Goal: Task Accomplishment & Management: Use online tool/utility

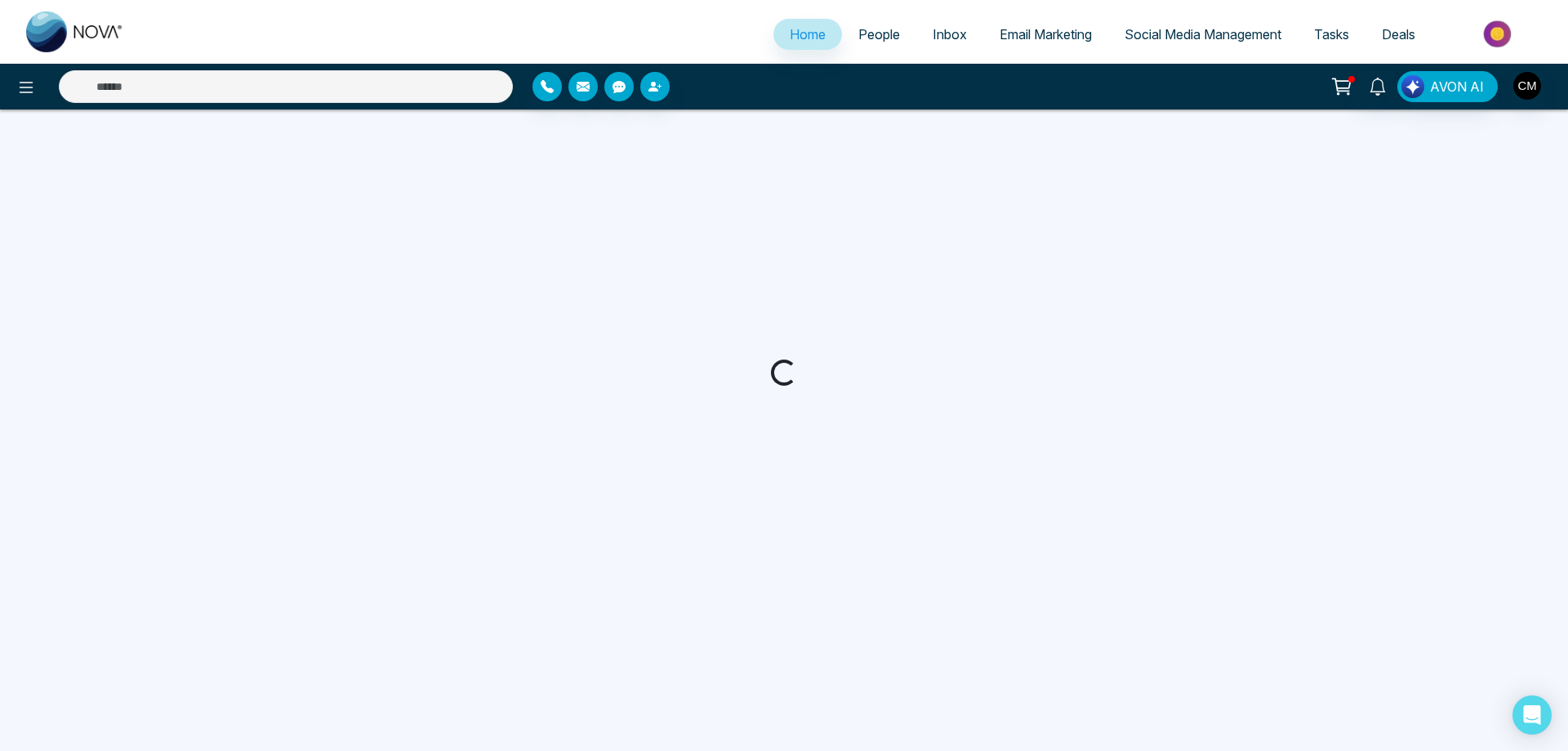
select select "*"
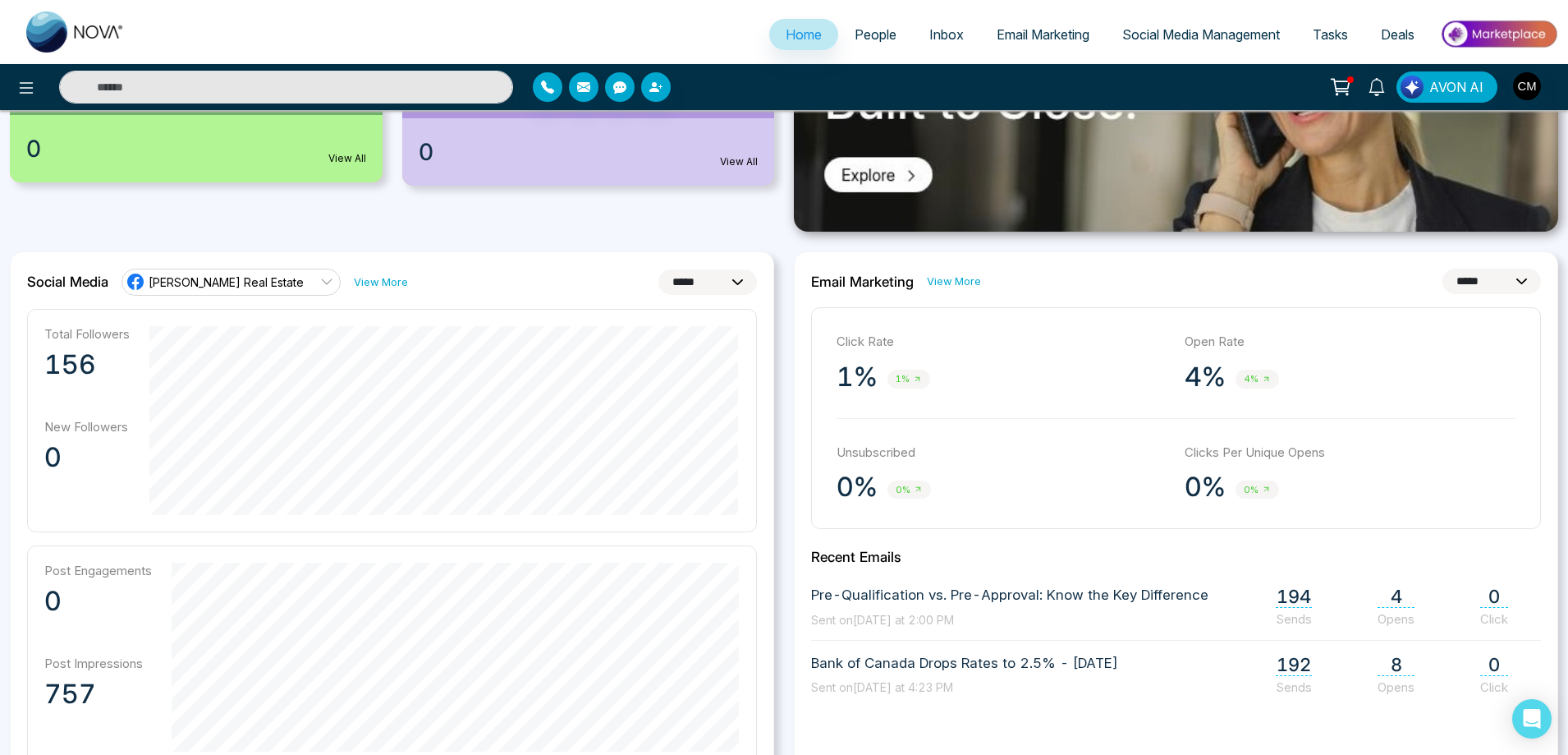
scroll to position [492, 0]
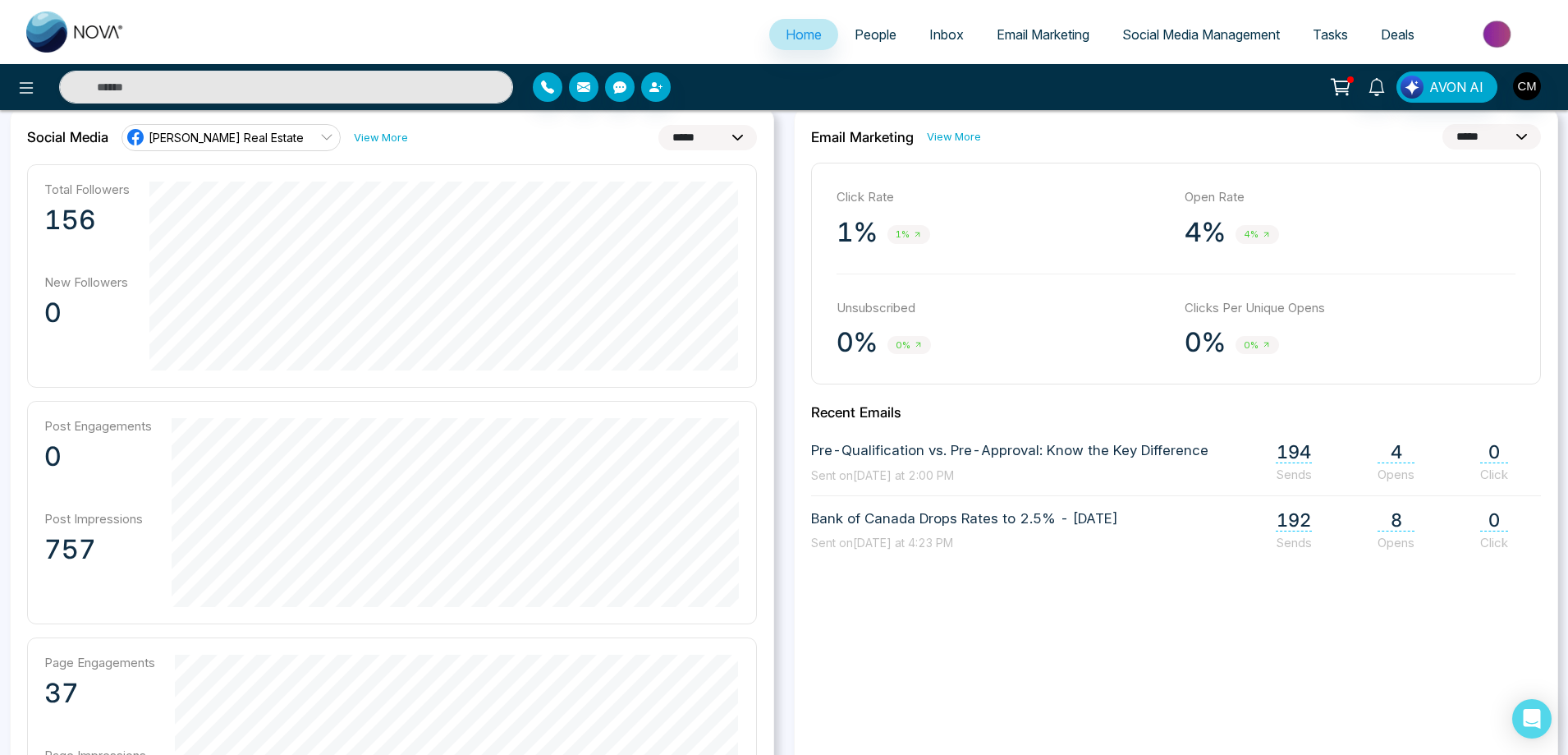
click at [1387, 468] on span "Opens" at bounding box center [1396, 474] width 37 height 16
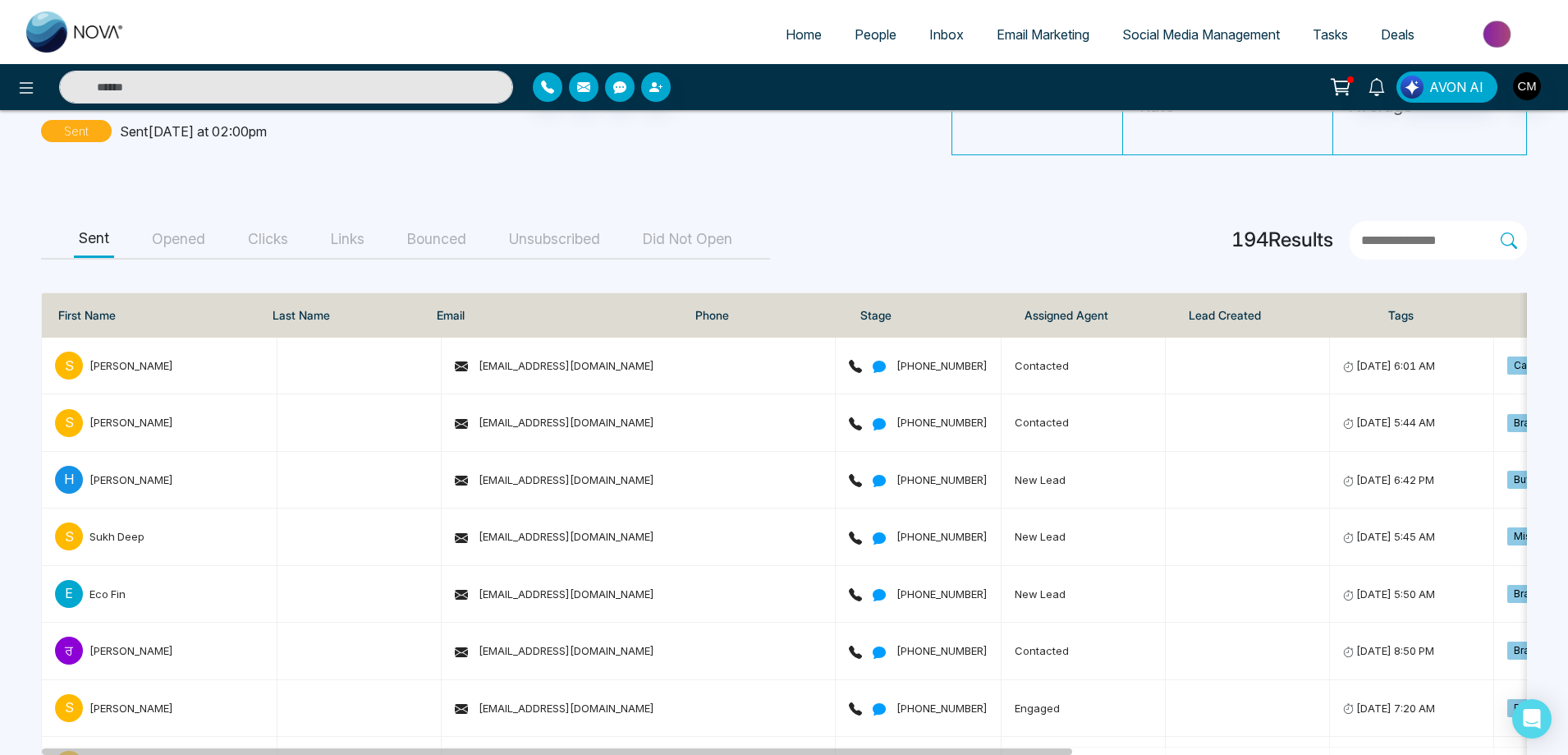
scroll to position [164, 0]
click at [197, 245] on button "Opened" at bounding box center [178, 238] width 63 height 37
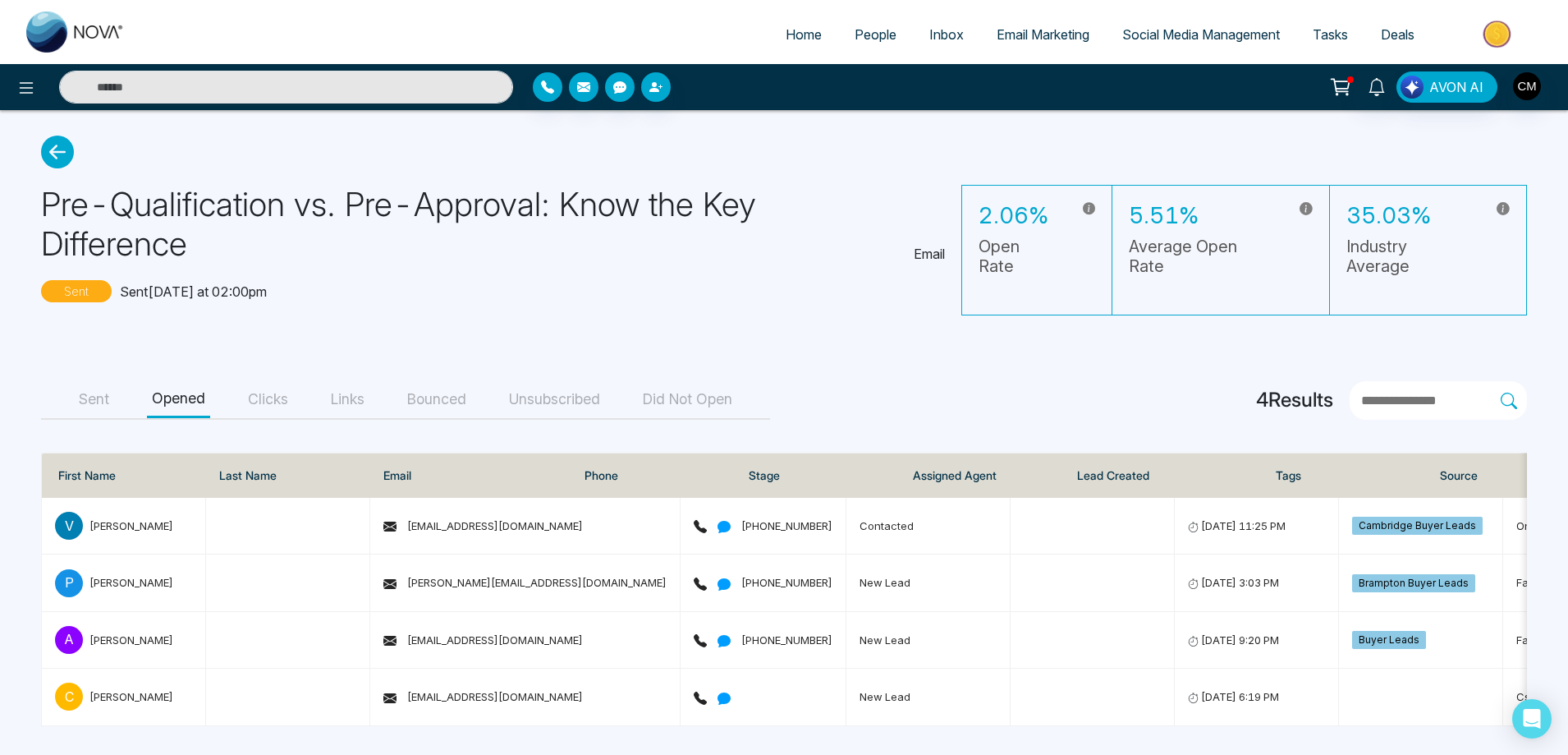
scroll to position [0, 0]
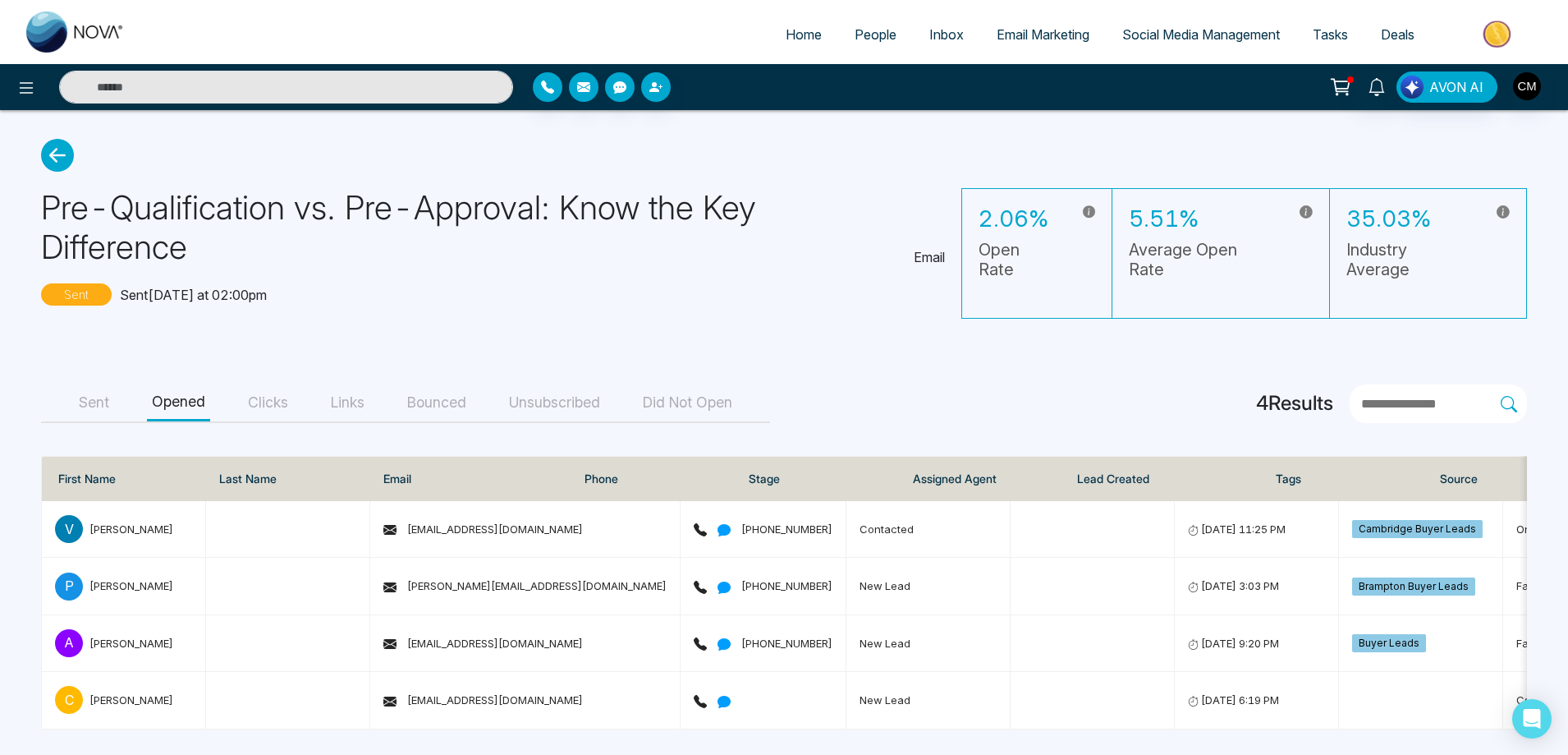
click at [292, 396] on button "Clicks" at bounding box center [267, 403] width 50 height 37
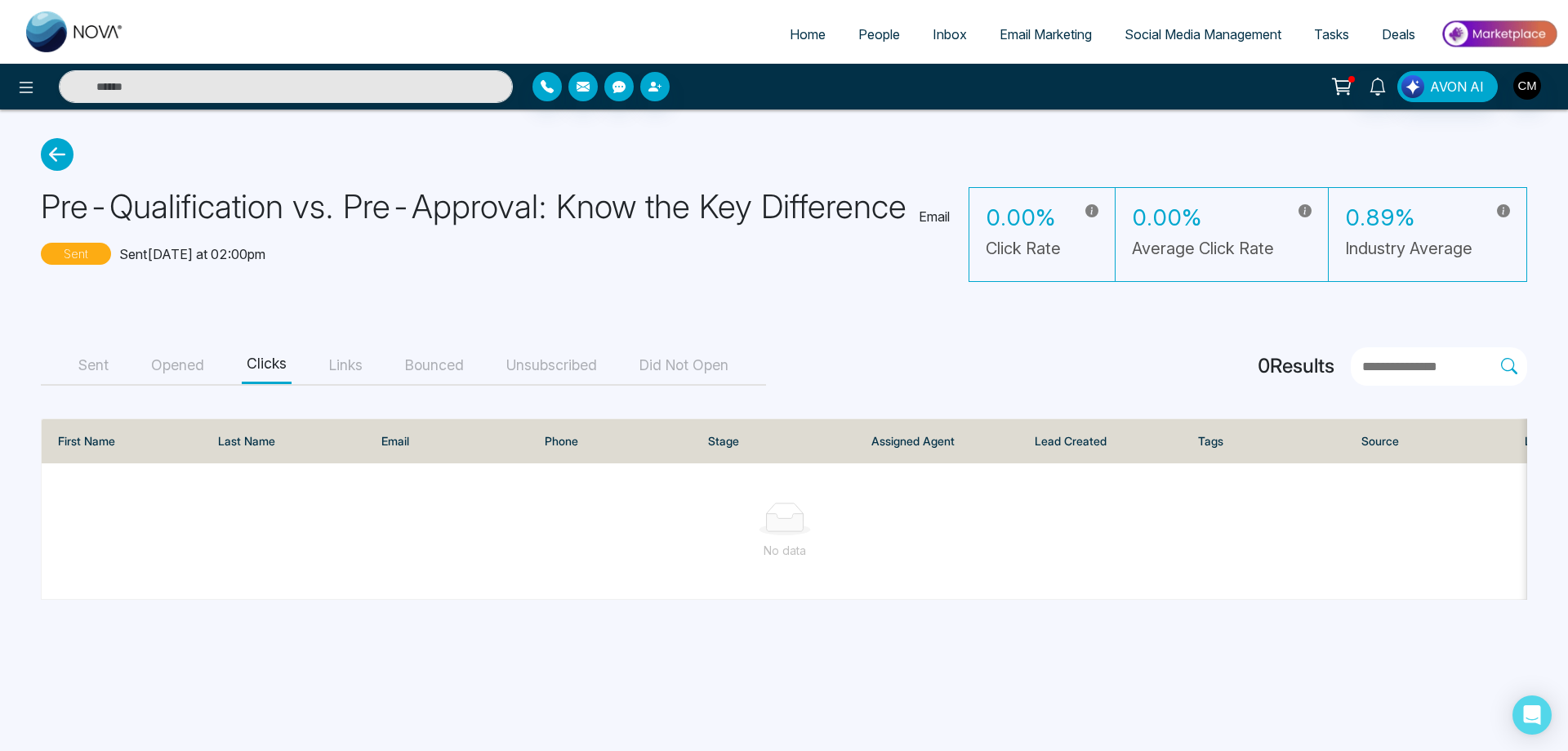
click at [177, 362] on button "Opened" at bounding box center [177, 366] width 63 height 37
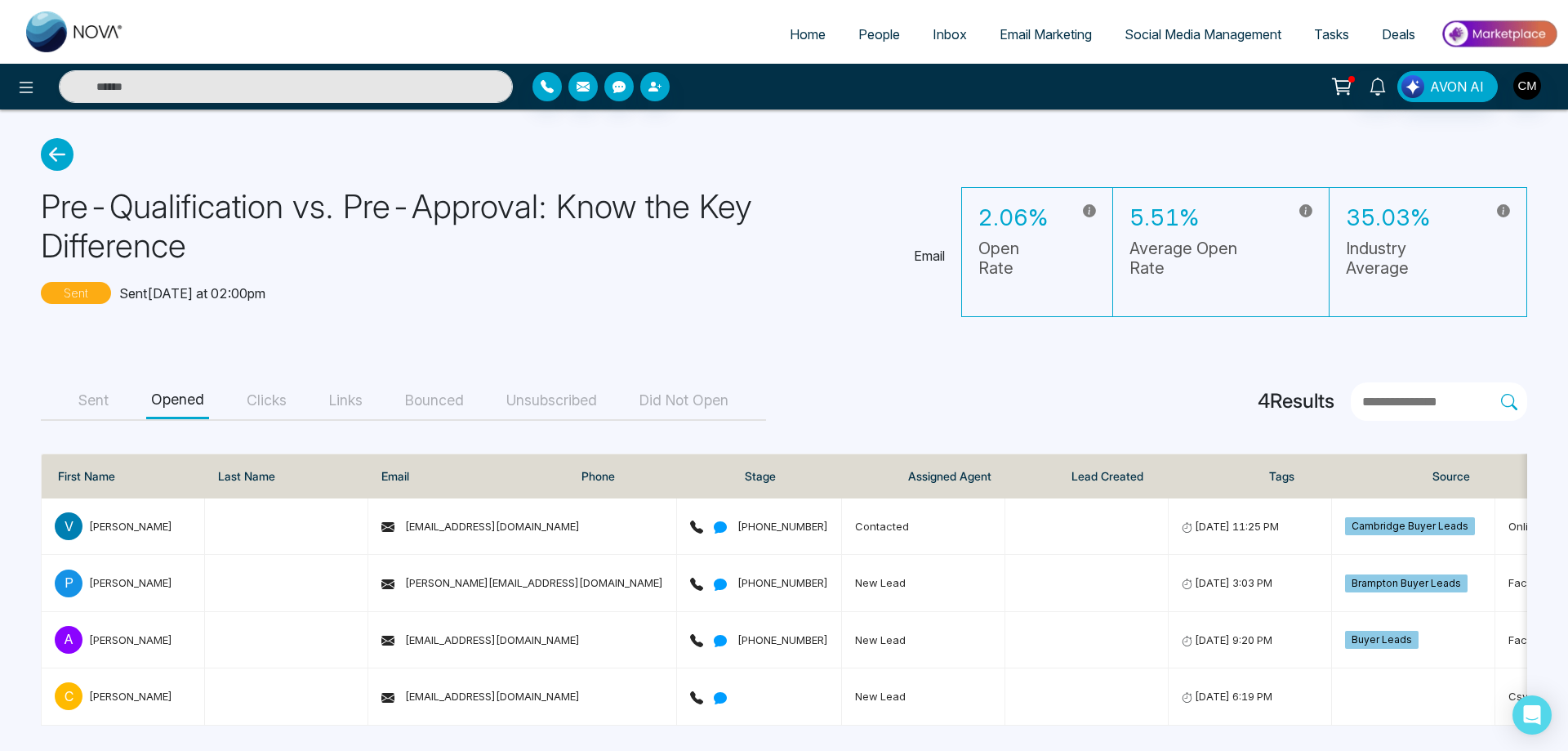
click at [67, 146] on icon at bounding box center [57, 155] width 33 height 33
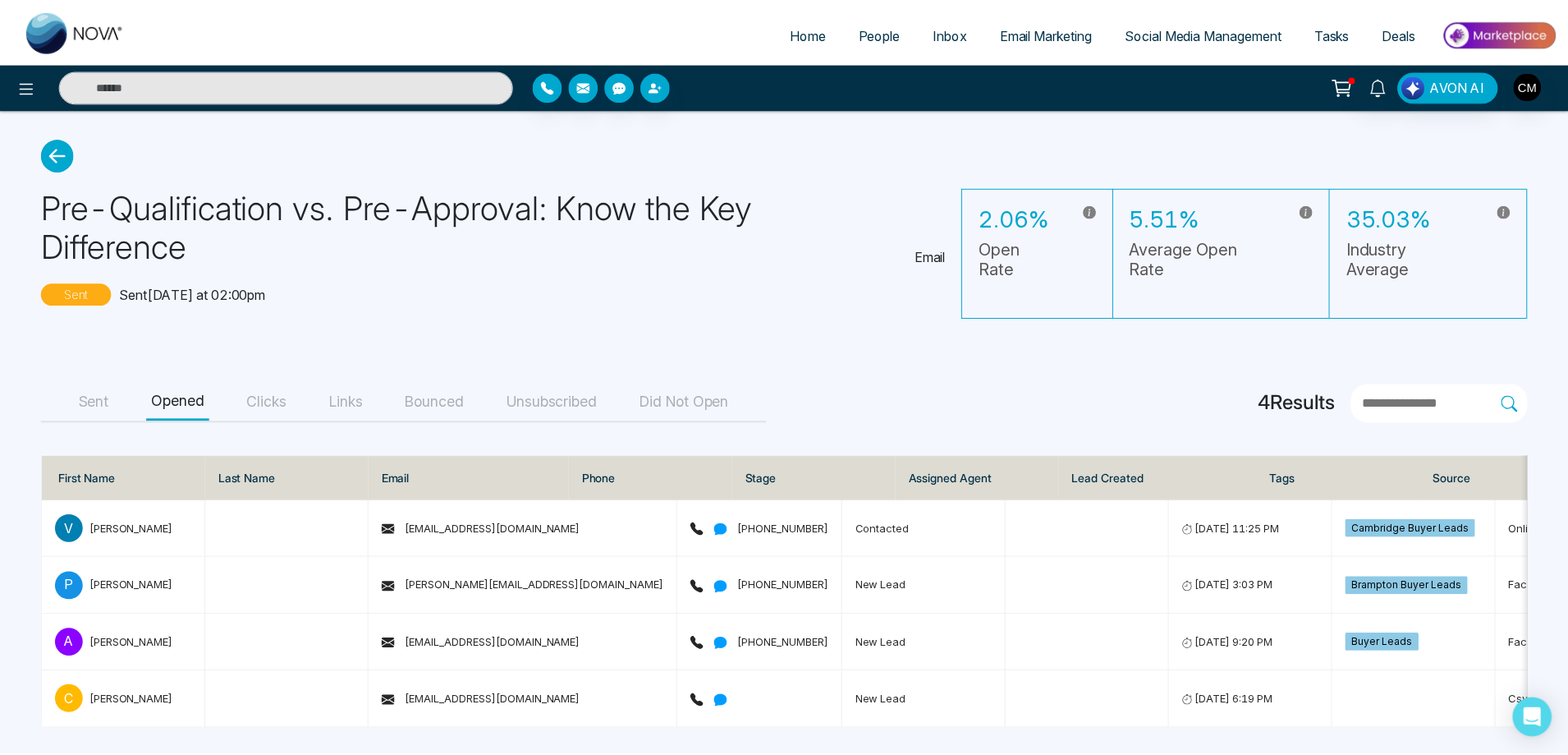
select select "*"
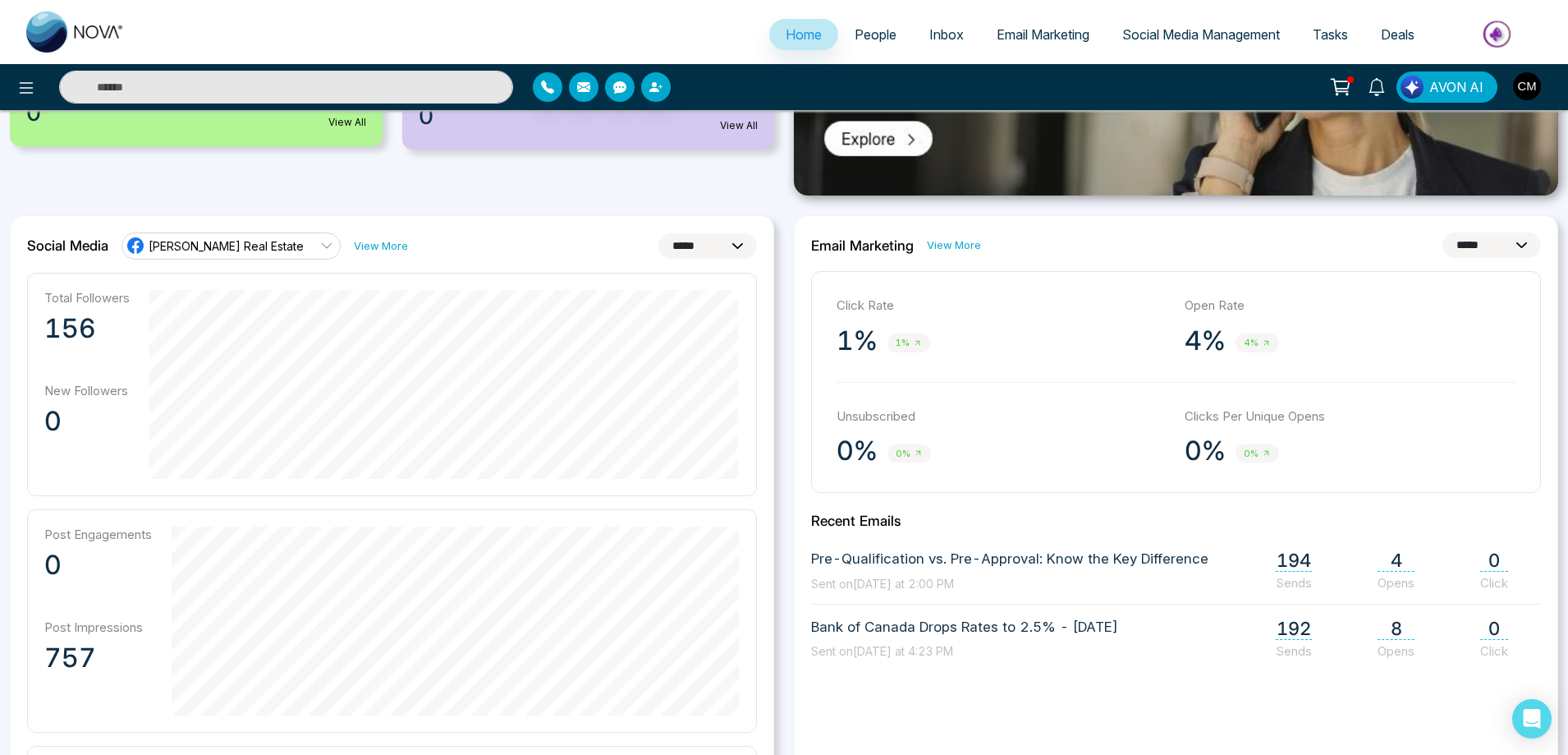
scroll to position [246, 0]
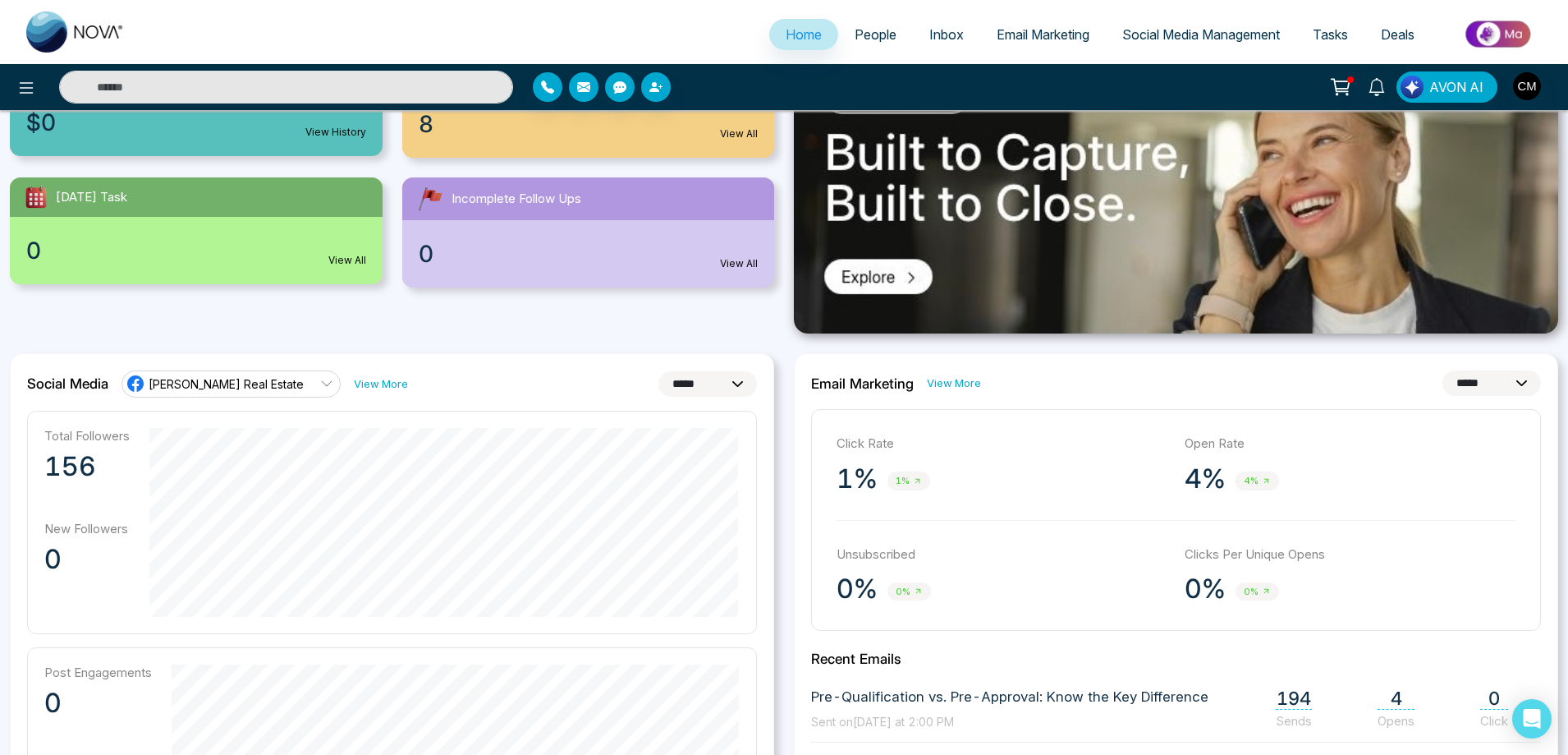
click at [921, 381] on div "Email Marketing View More" at bounding box center [896, 383] width 170 height 17
click at [966, 388] on link "View More" at bounding box center [954, 383] width 54 height 16
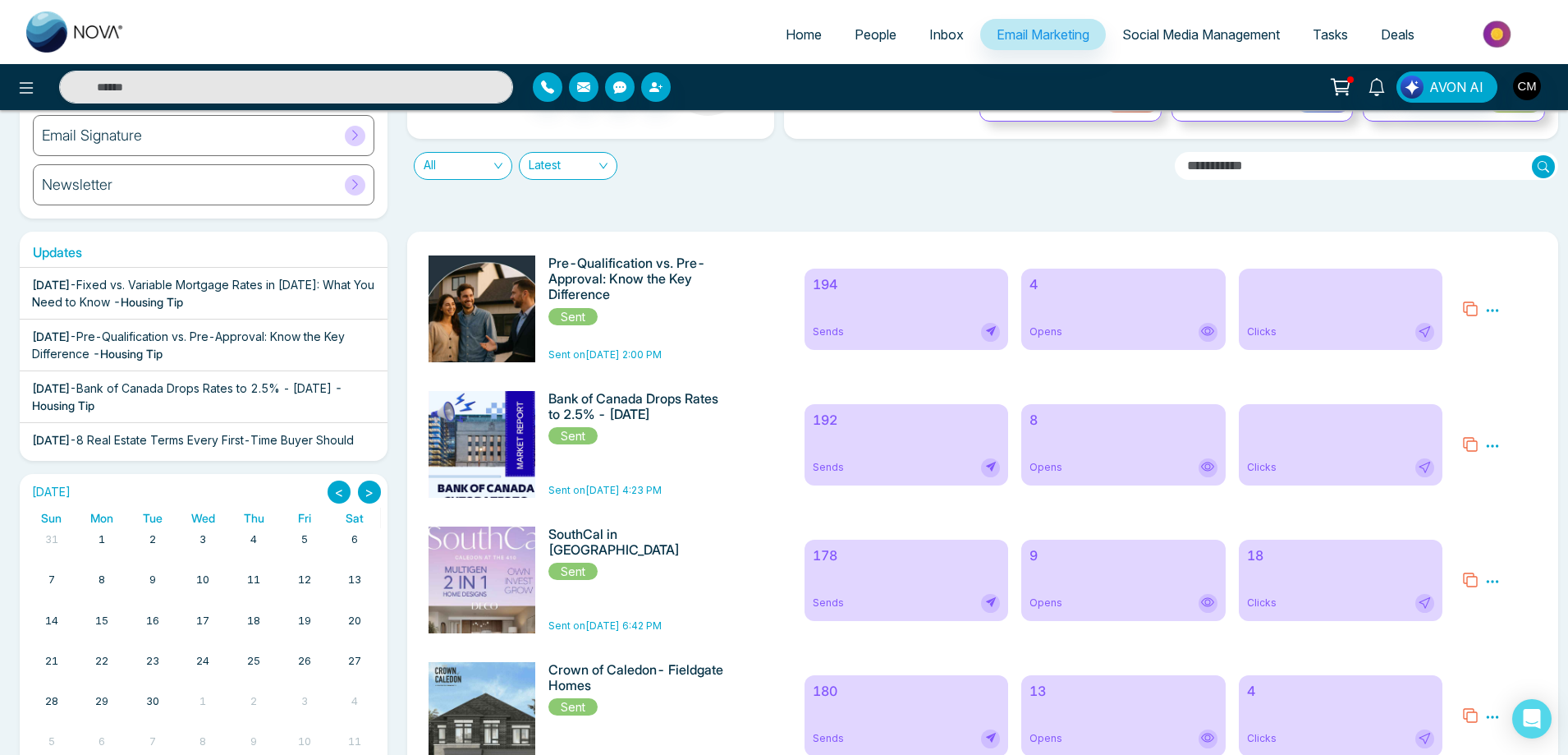
scroll to position [164, 0]
click at [1055, 463] on span "Opens" at bounding box center [1046, 465] width 33 height 15
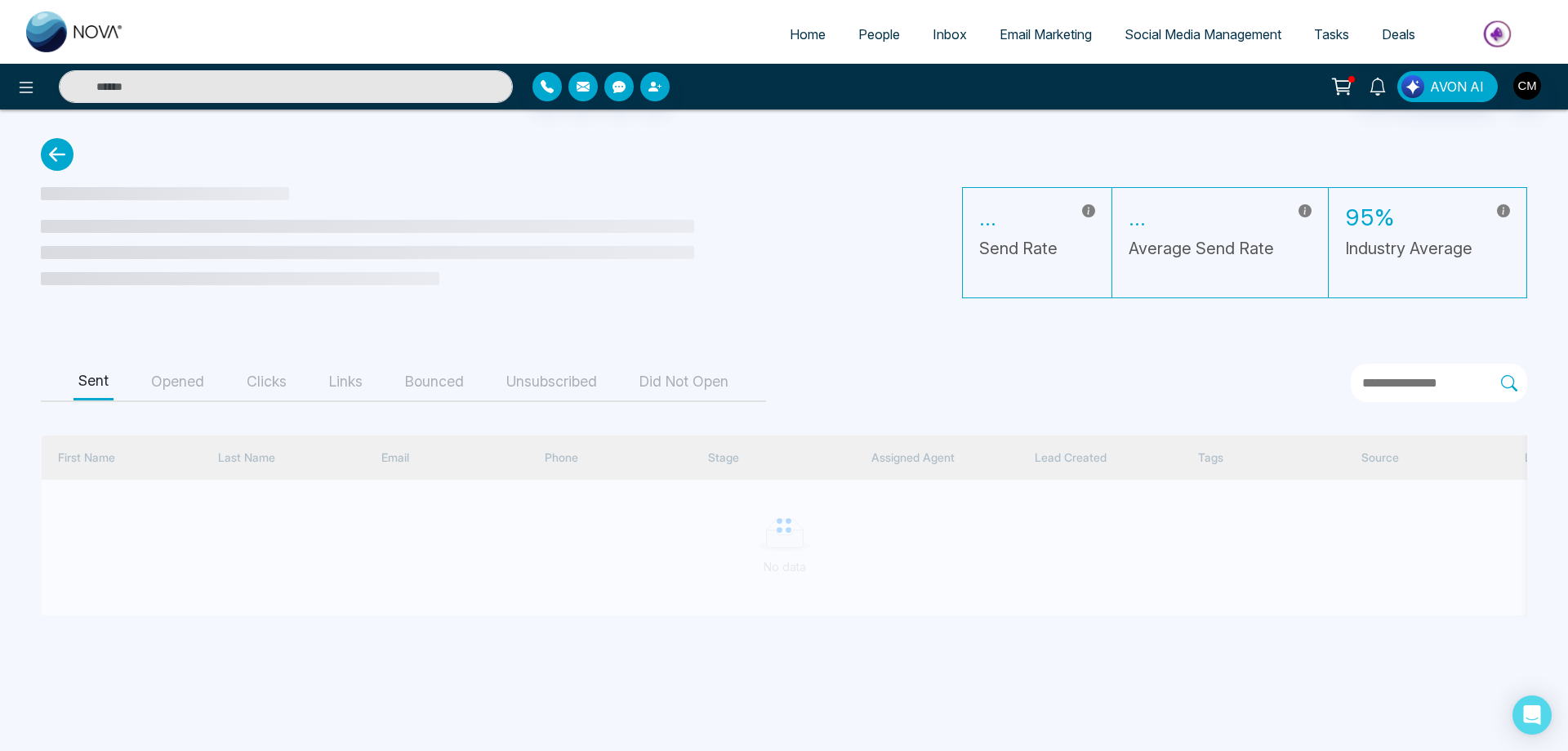
click at [201, 392] on button "Opened" at bounding box center [177, 382] width 63 height 37
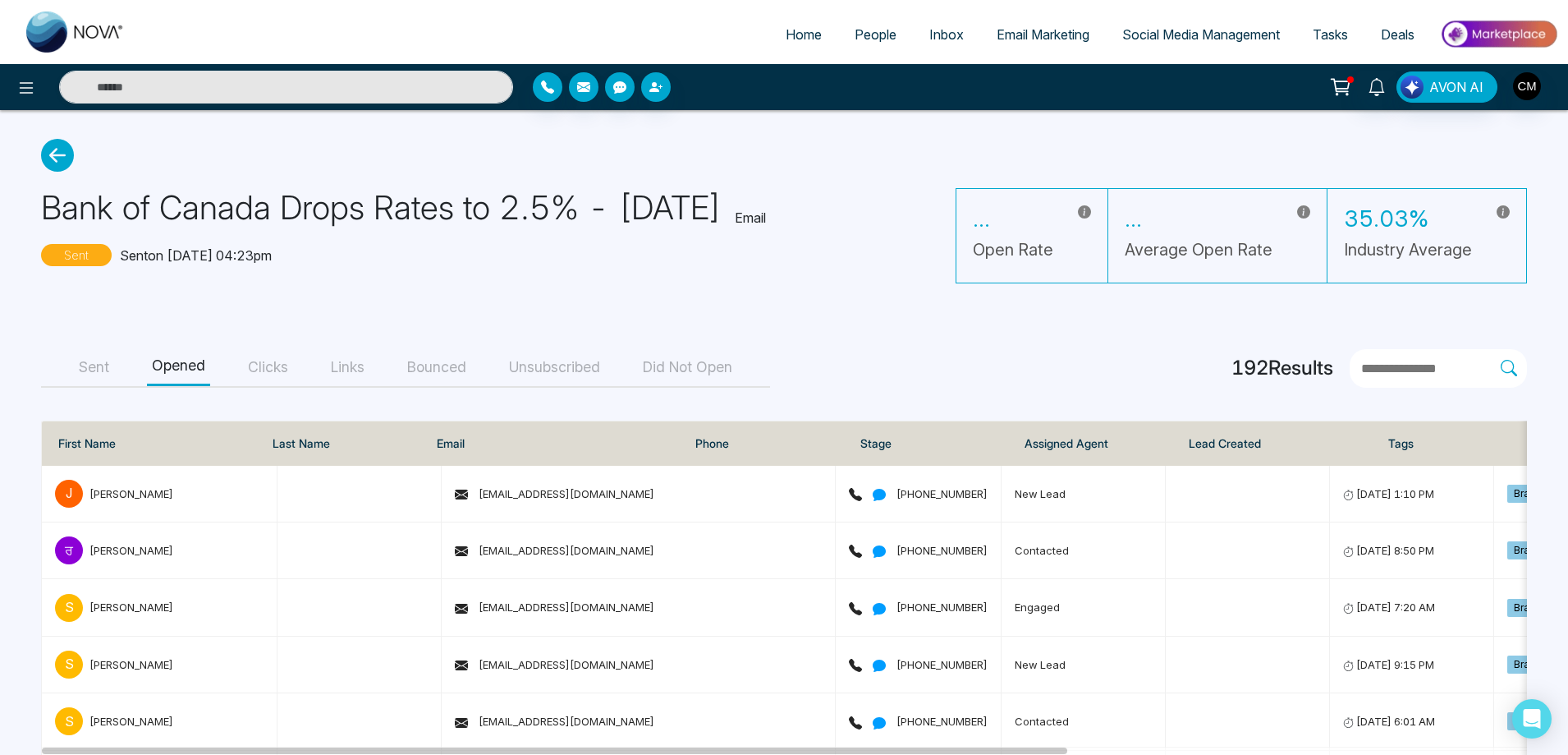
click at [266, 362] on button "Clicks" at bounding box center [267, 368] width 50 height 37
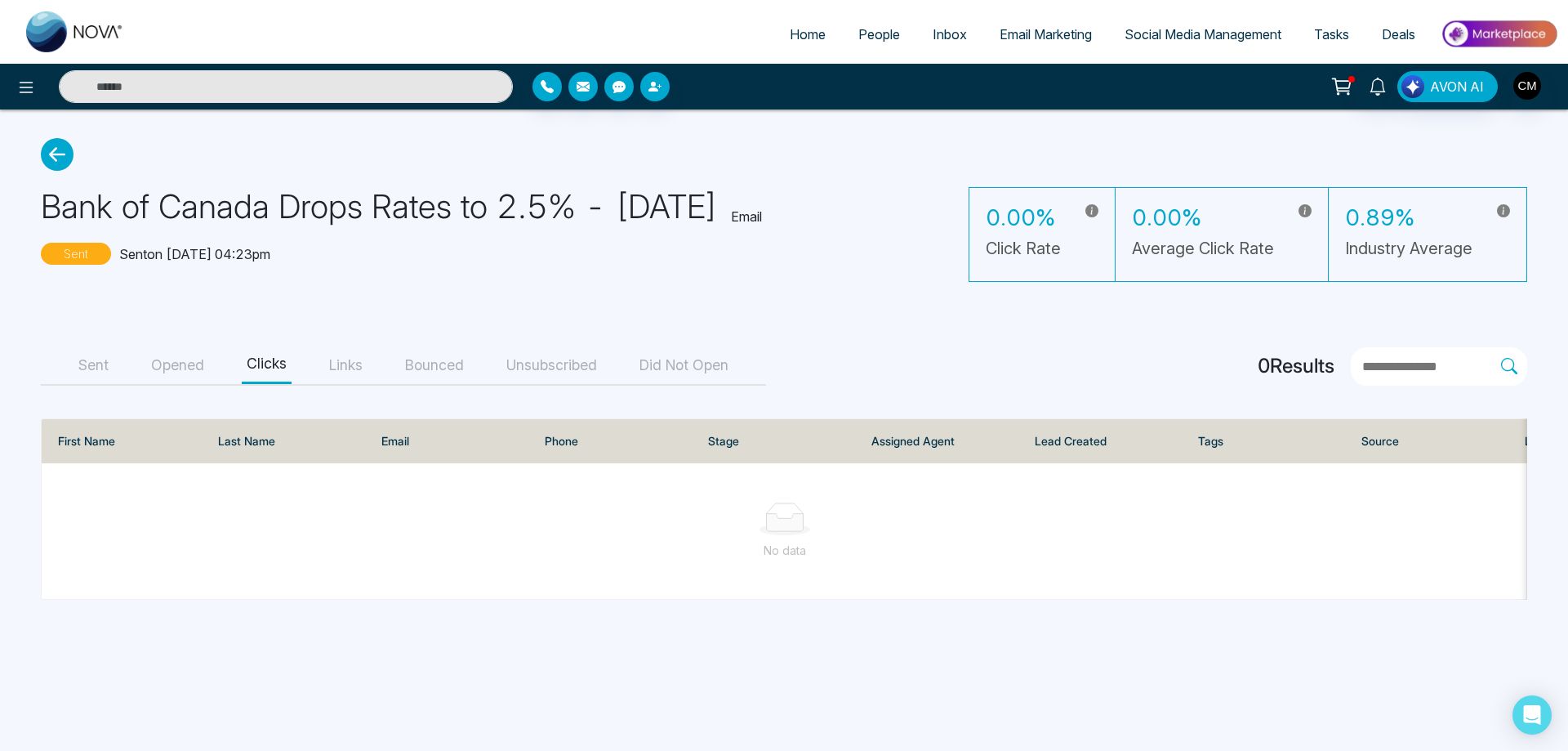
click at [190, 369] on button "Opened" at bounding box center [177, 366] width 63 height 37
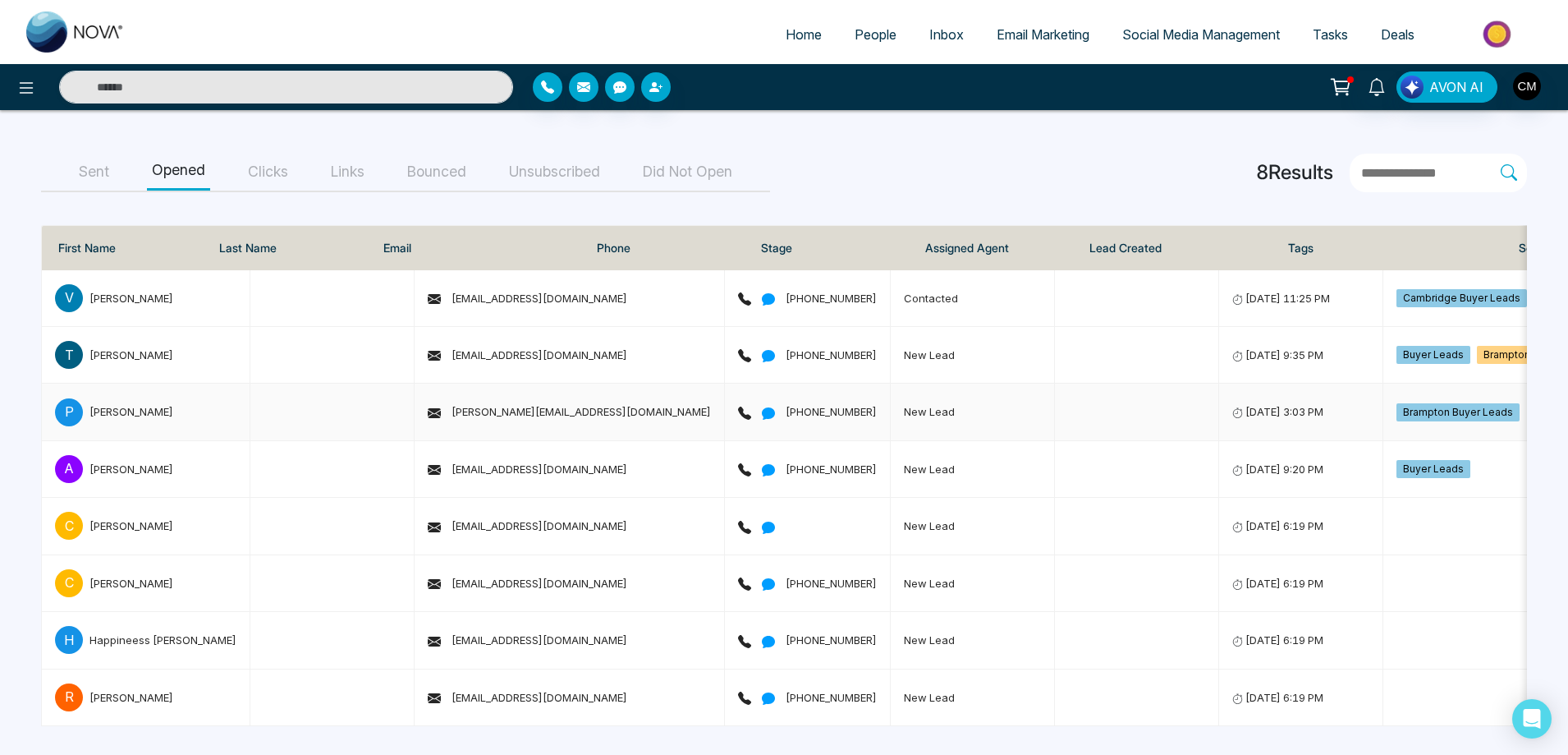
scroll to position [39, 0]
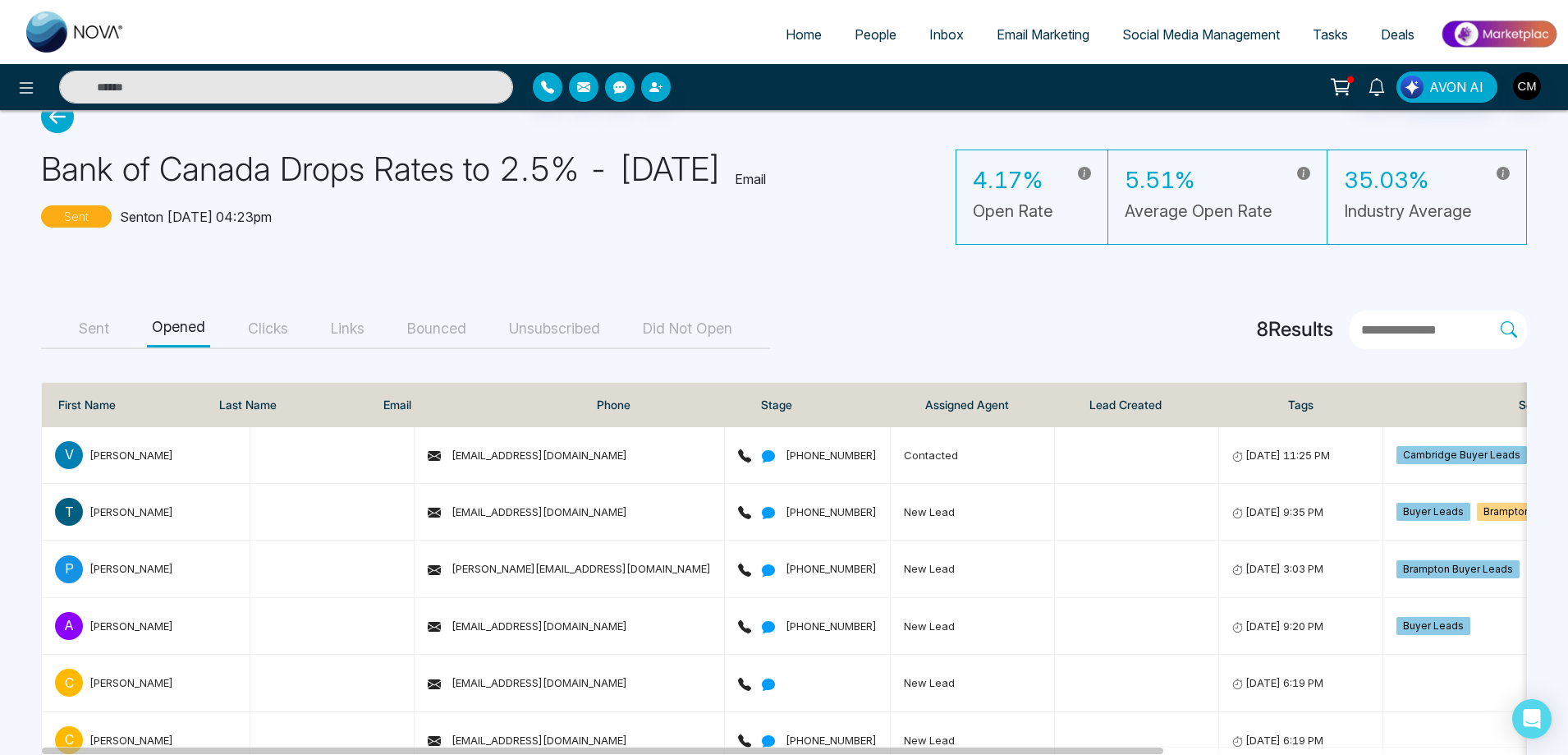
click at [250, 318] on button "Clicks" at bounding box center [267, 329] width 50 height 37
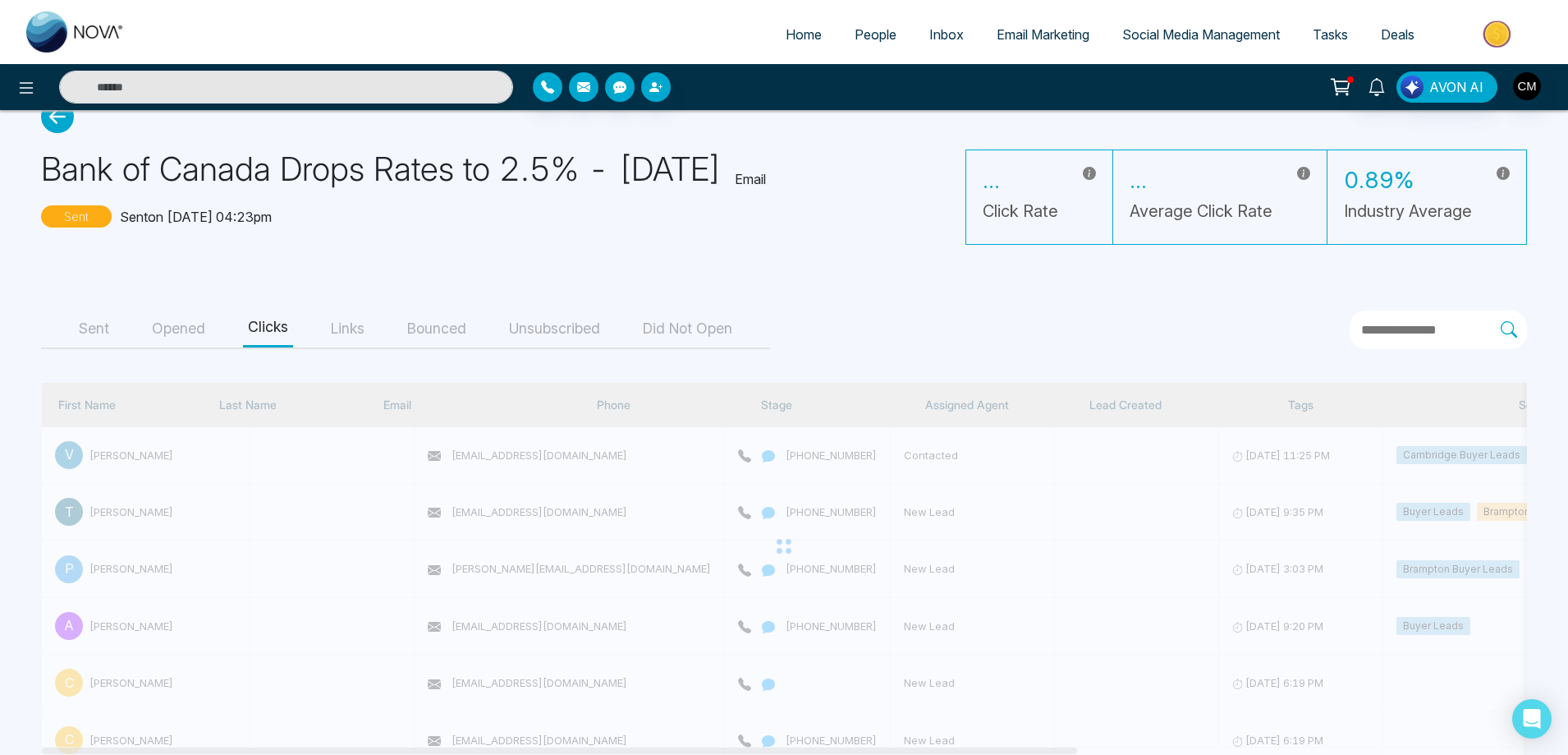
scroll to position [0, 0]
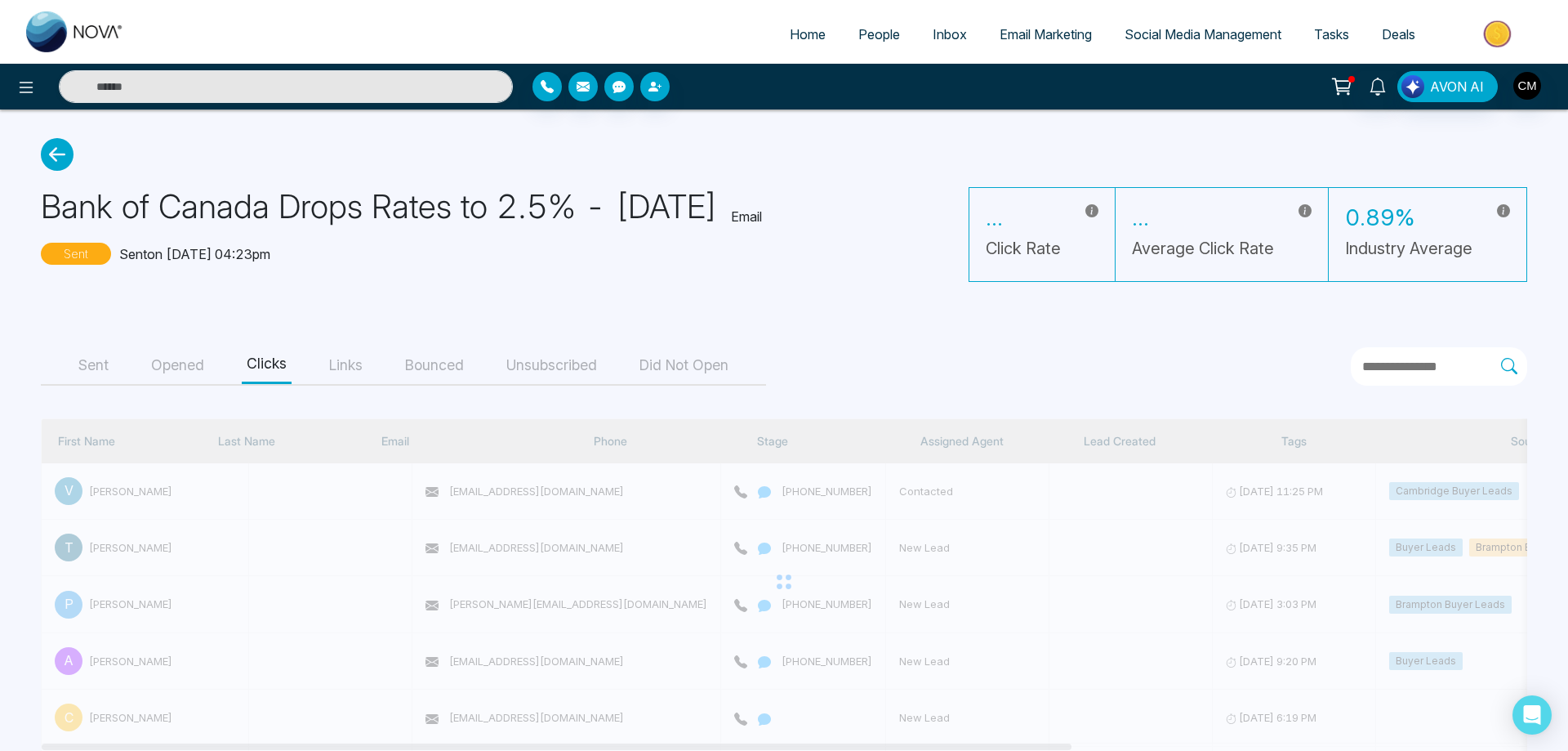
click at [84, 329] on main "Bank of Canada Drops Rates to 2.5% - [DATE] Email Sent Sent on [DATE] 04:23pm .…" at bounding box center [784, 531] width 1568 height 844
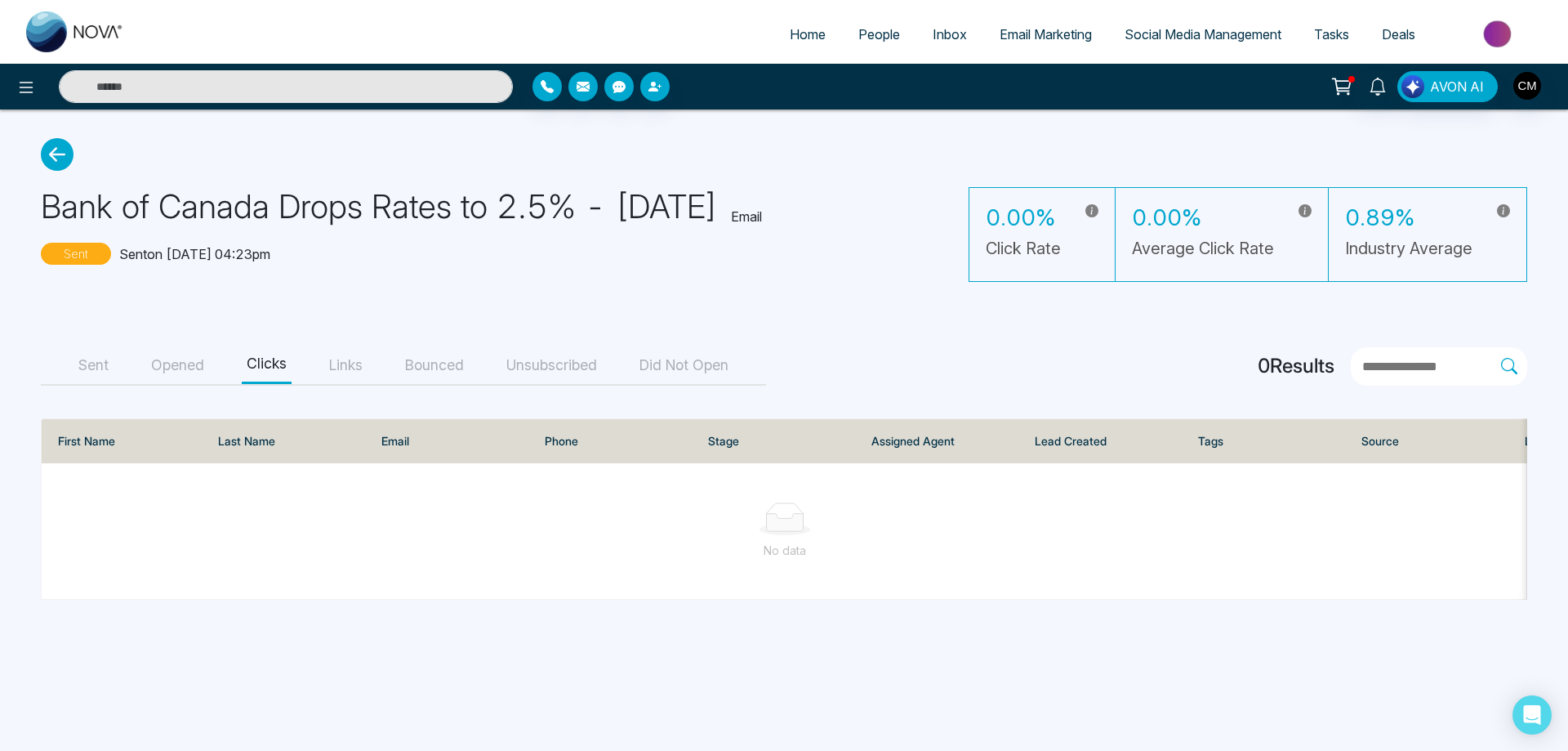
click at [90, 340] on main "Bank of Canada Drops Rates to 2.5% - [DATE] Email Sent Sent on [DATE] 04:23pm 0…" at bounding box center [784, 369] width 1568 height 519
click at [99, 358] on button "Sent" at bounding box center [93, 366] width 40 height 37
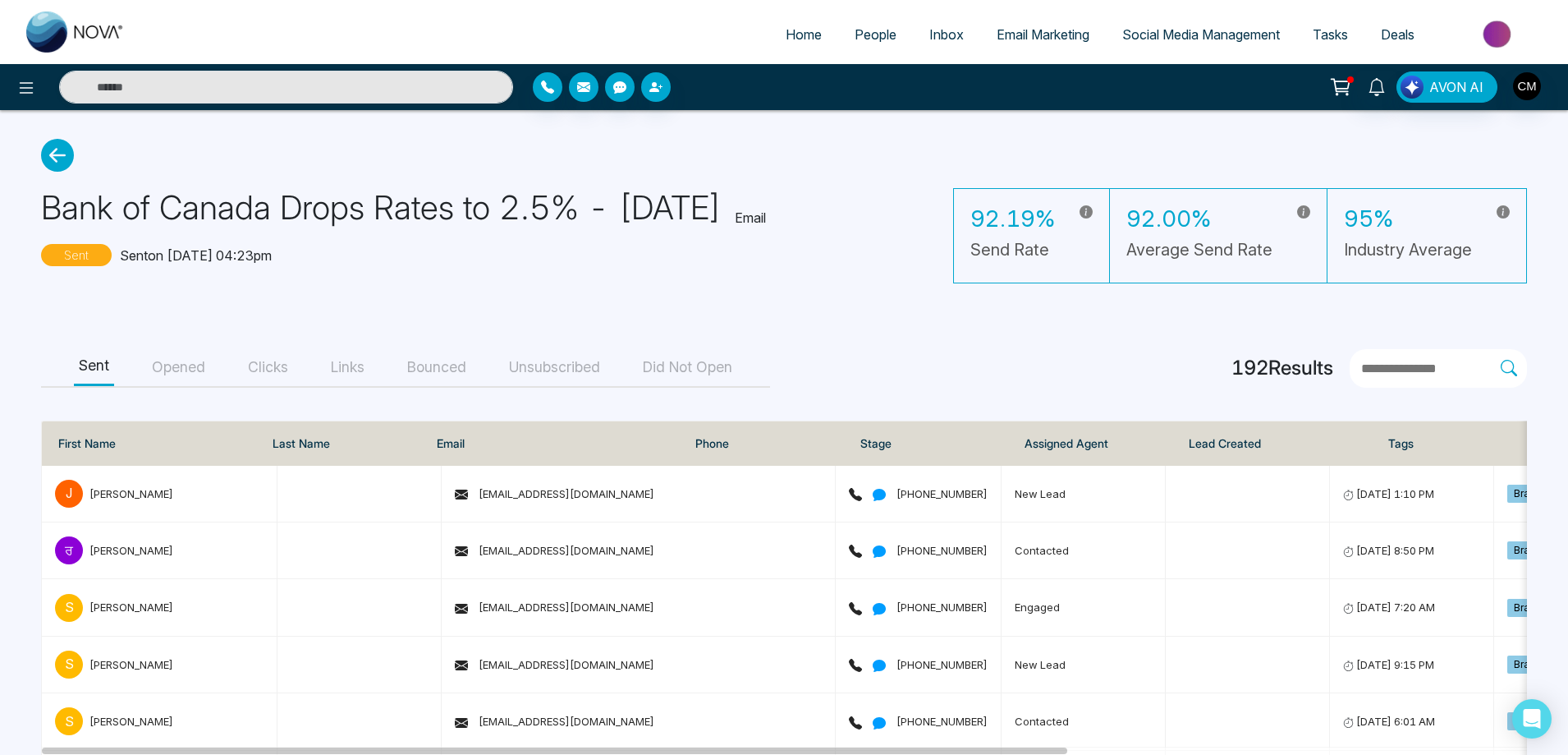
click at [187, 367] on button "Opened" at bounding box center [178, 368] width 63 height 37
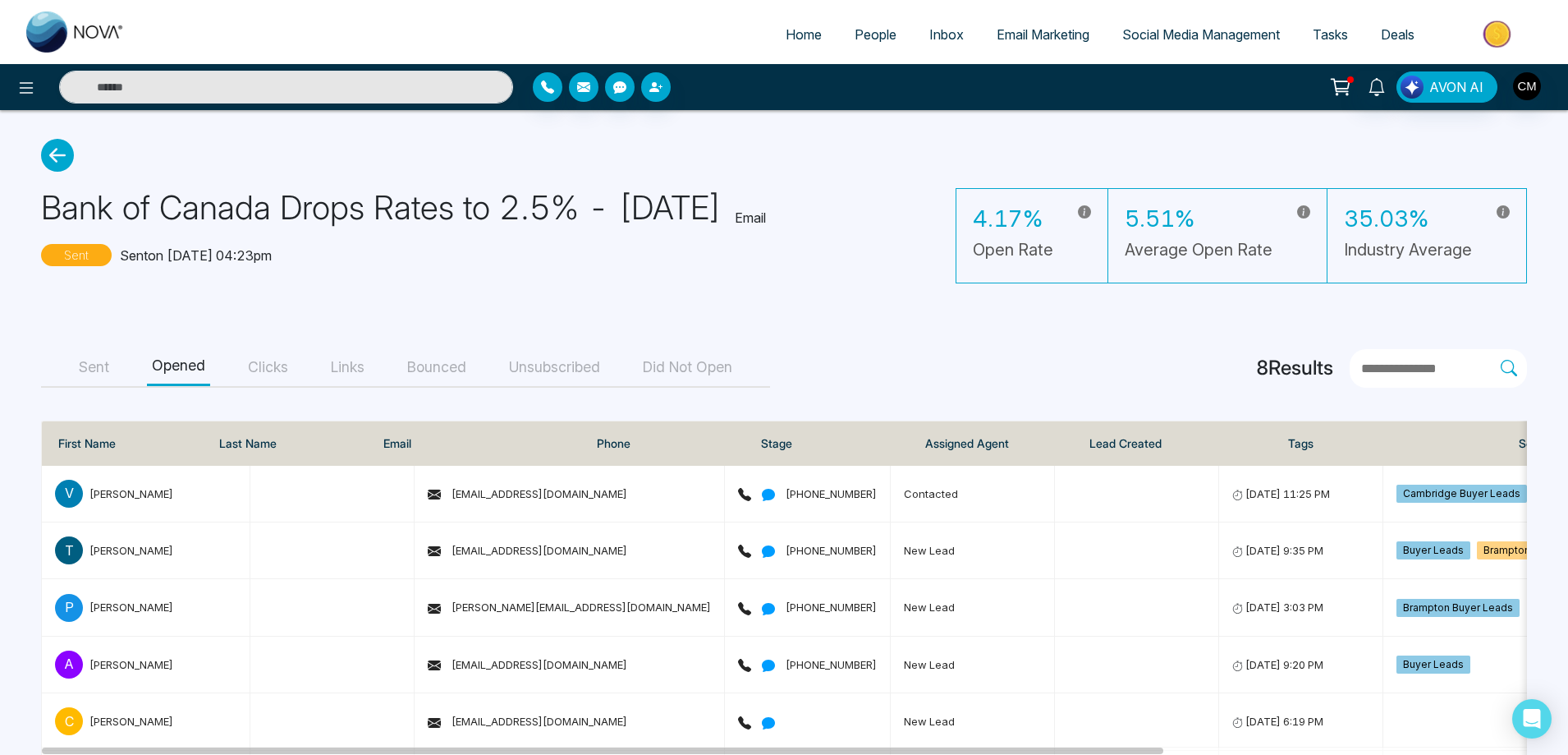
click at [418, 372] on button "Bounced" at bounding box center [437, 368] width 69 height 37
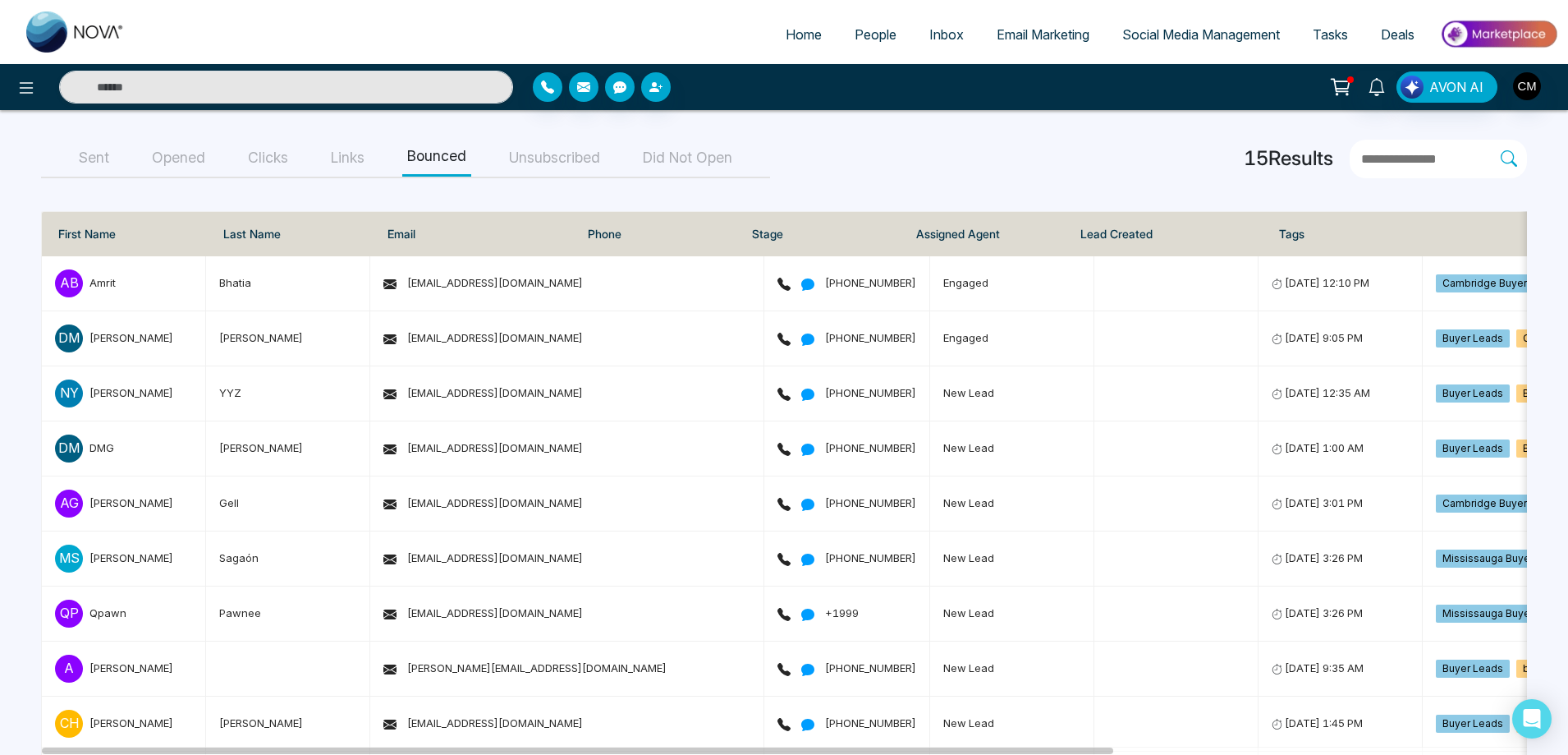
scroll to position [246, 0]
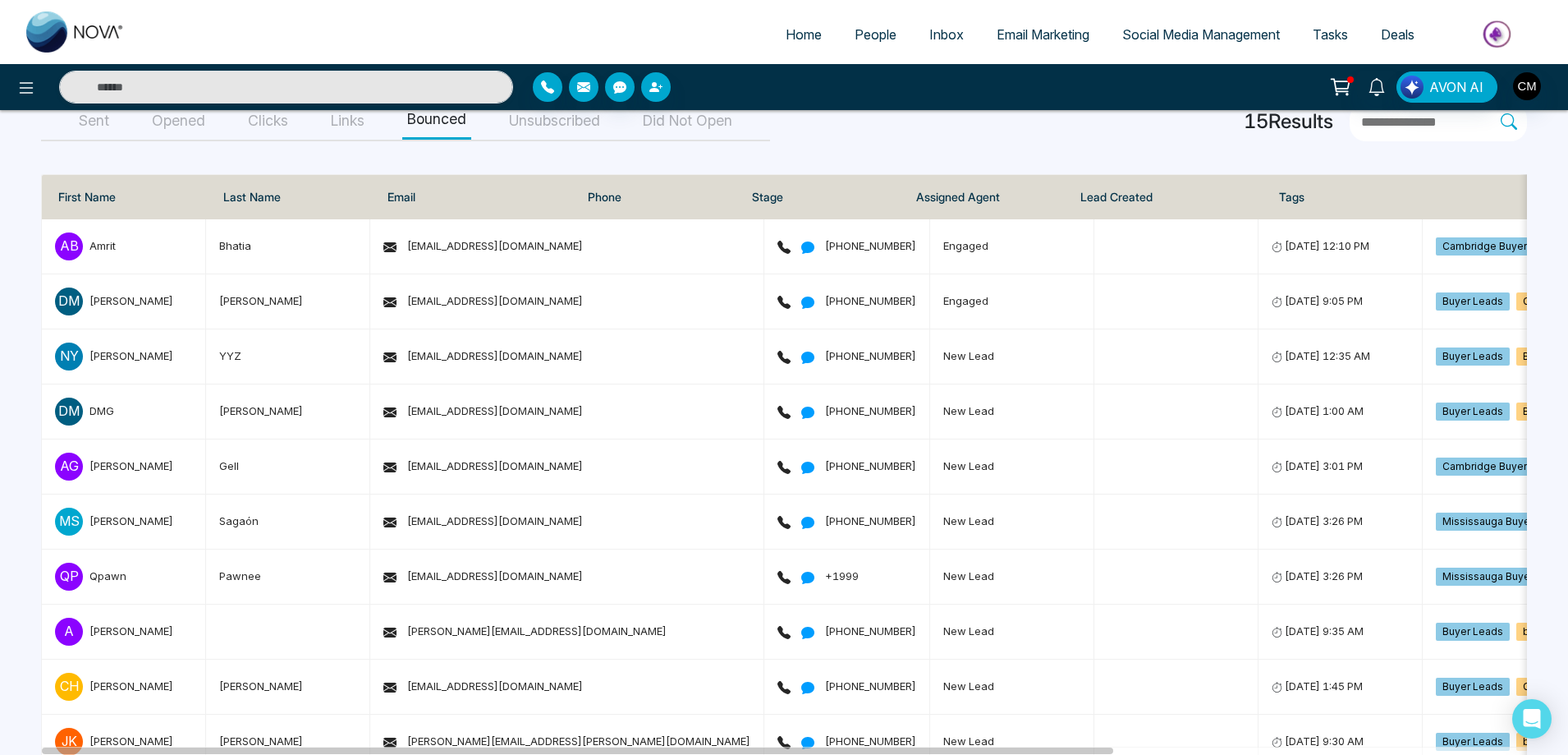
click at [1, 8] on div "Home People Inbox Email Marketing Social Media Management Tasks Deals" at bounding box center [784, 32] width 1568 height 64
